Goal: Transaction & Acquisition: Download file/media

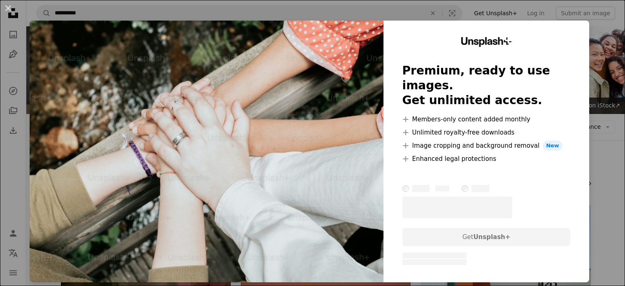
scroll to position [453, 0]
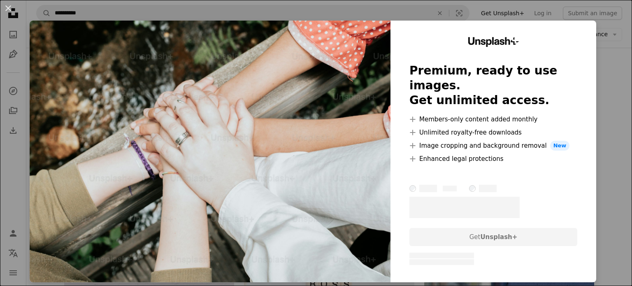
click at [200, 258] on img at bounding box center [210, 152] width 361 height 262
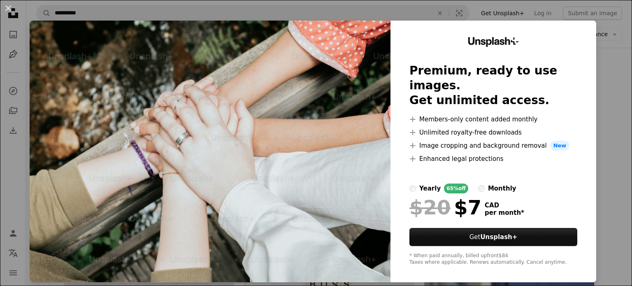
click at [352, 16] on div "An X shape Unsplash+ Premium, ready to use images. Get unlimited access. A plus…" at bounding box center [316, 143] width 632 height 286
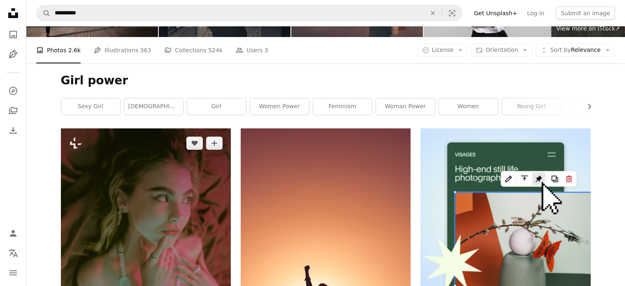
scroll to position [82, 0]
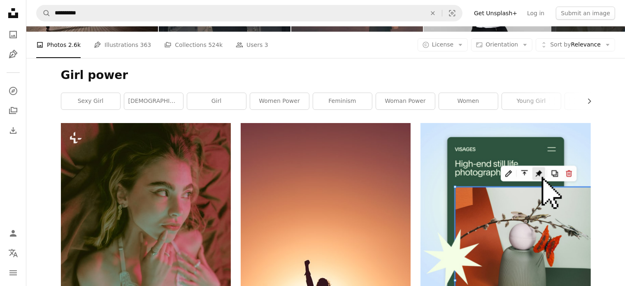
click at [311, 106] on div "sexy girl [DEMOGRAPHIC_DATA] girl women power feminism woman power women young …" at bounding box center [326, 101] width 530 height 17
click at [285, 103] on link "women power" at bounding box center [279, 101] width 59 height 16
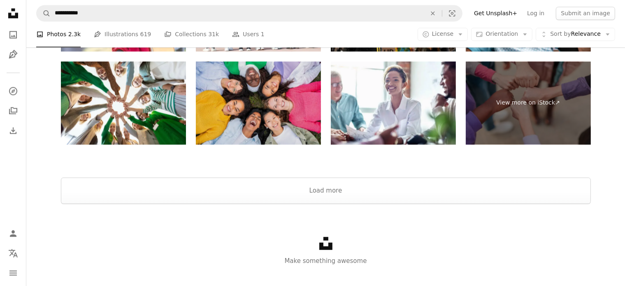
scroll to position [1650, 0]
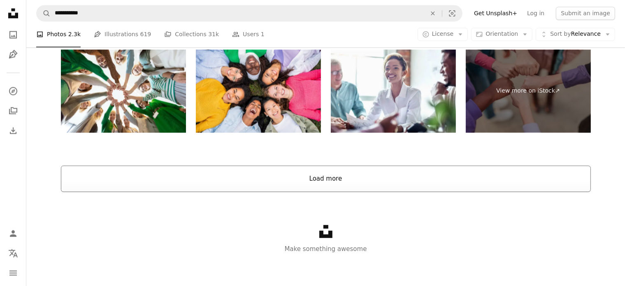
click at [307, 176] on button "Load more" at bounding box center [326, 178] width 530 height 26
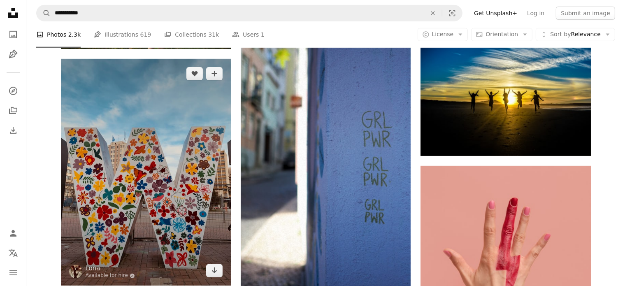
scroll to position [435, 0]
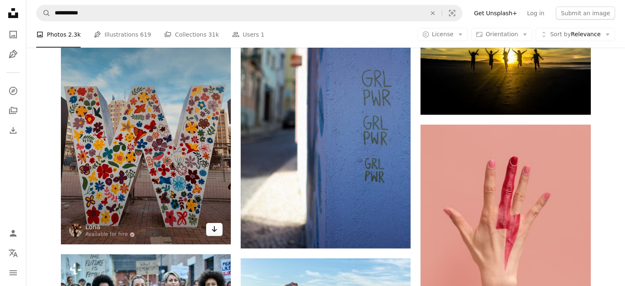
click at [216, 233] on icon "Arrow pointing down" at bounding box center [214, 229] width 7 height 10
